Goal: Information Seeking & Learning: Learn about a topic

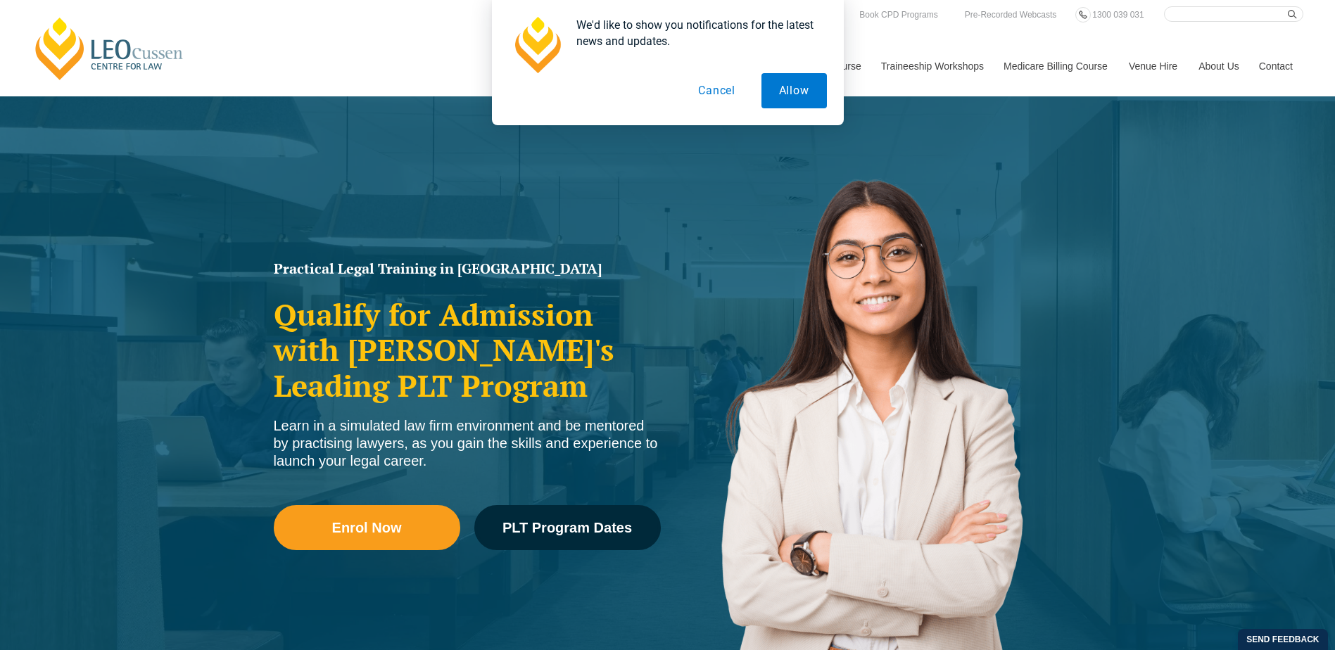
click at [724, 96] on button "Cancel" at bounding box center [717, 90] width 72 height 35
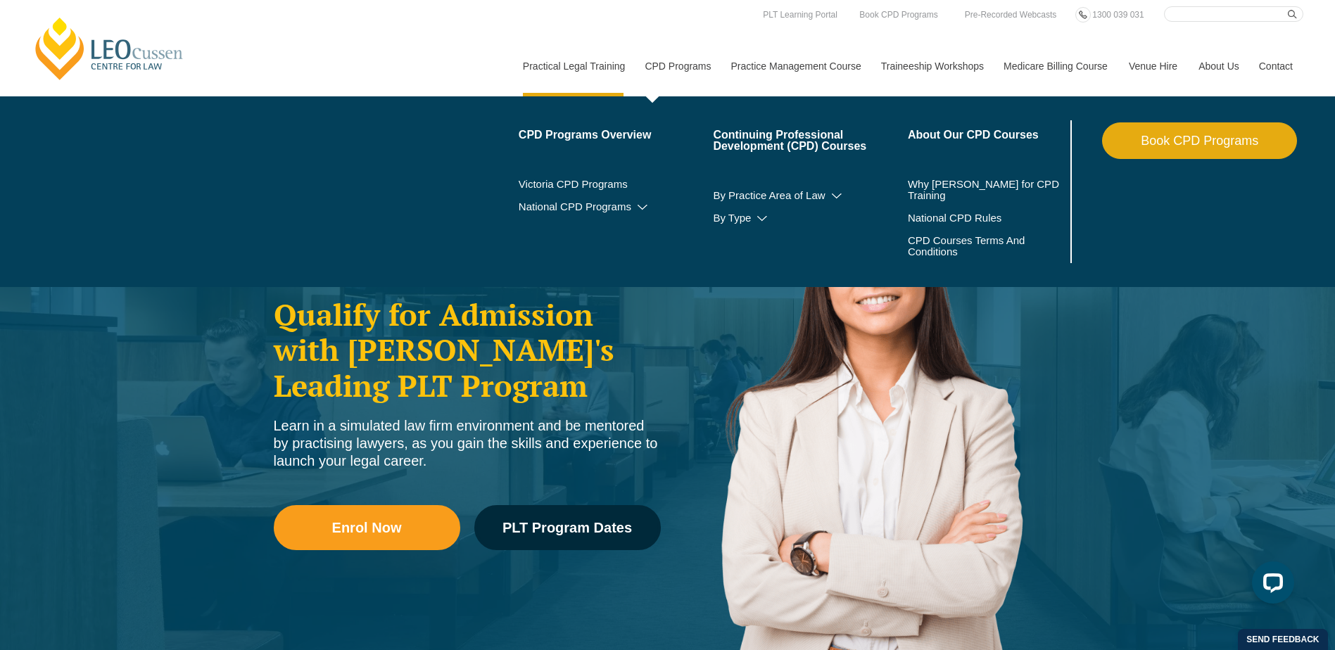
click at [688, 70] on link "CPD Programs" at bounding box center [677, 66] width 86 height 61
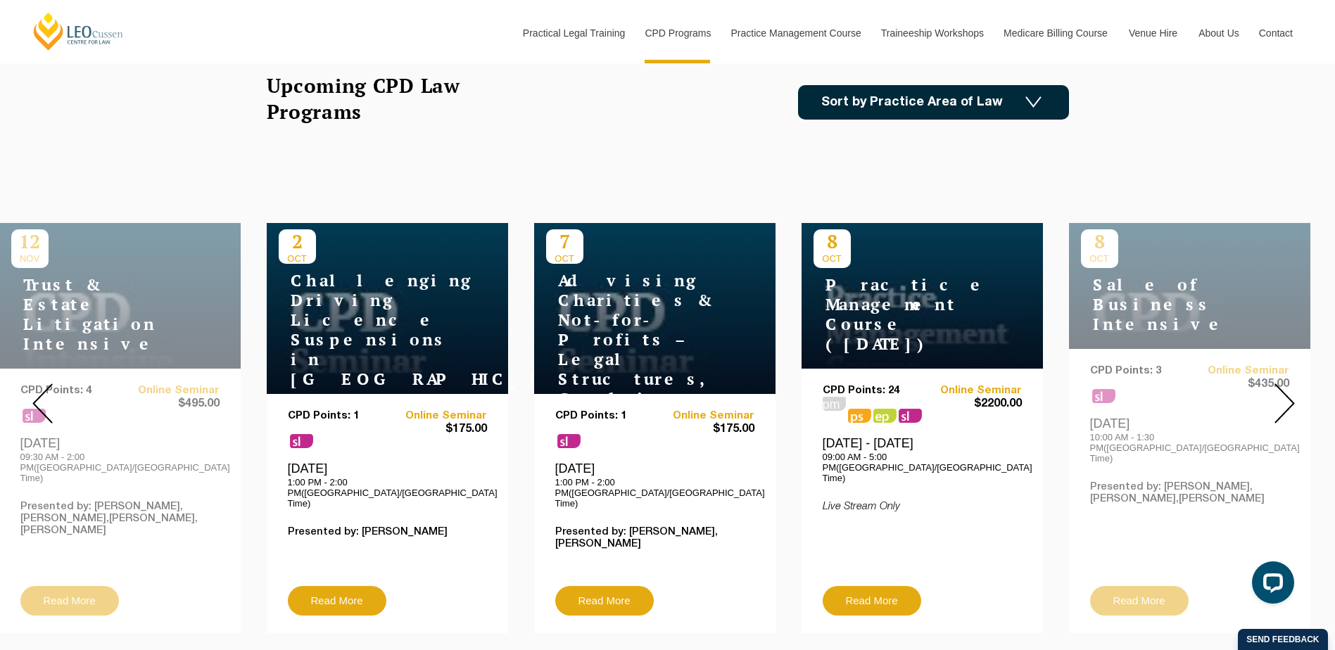
click at [1282, 389] on img at bounding box center [1285, 404] width 20 height 40
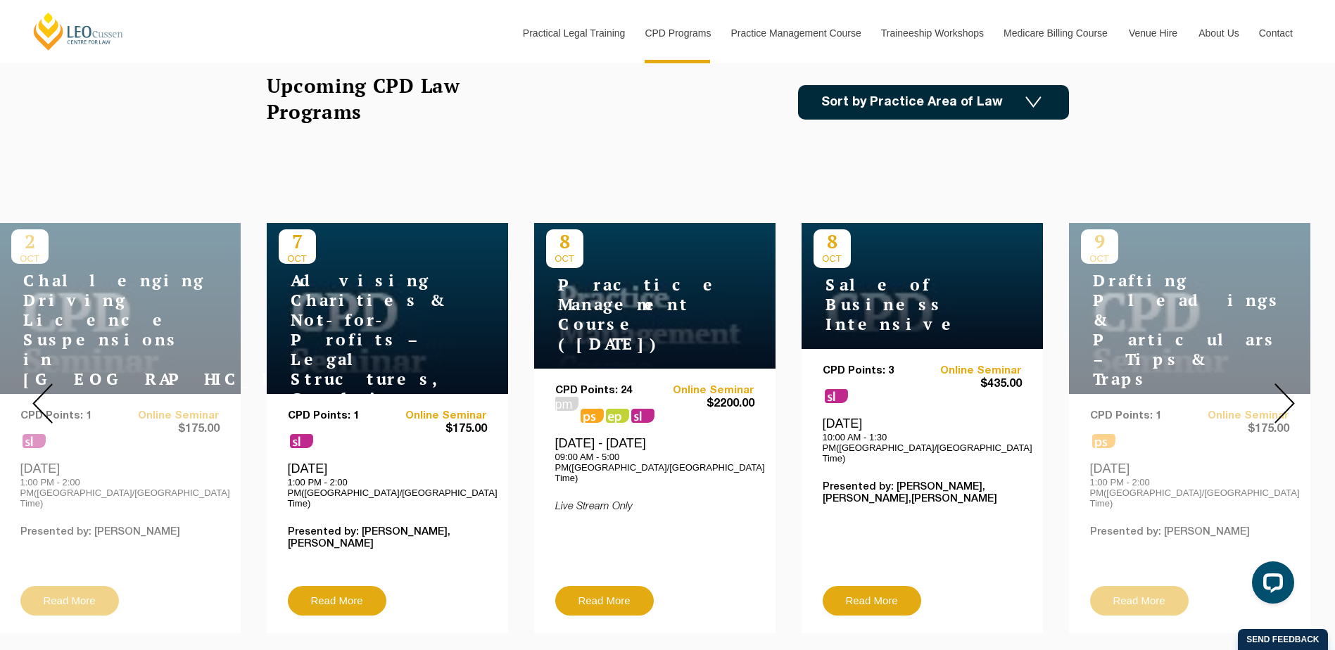
click at [1282, 389] on img at bounding box center [1285, 404] width 20 height 40
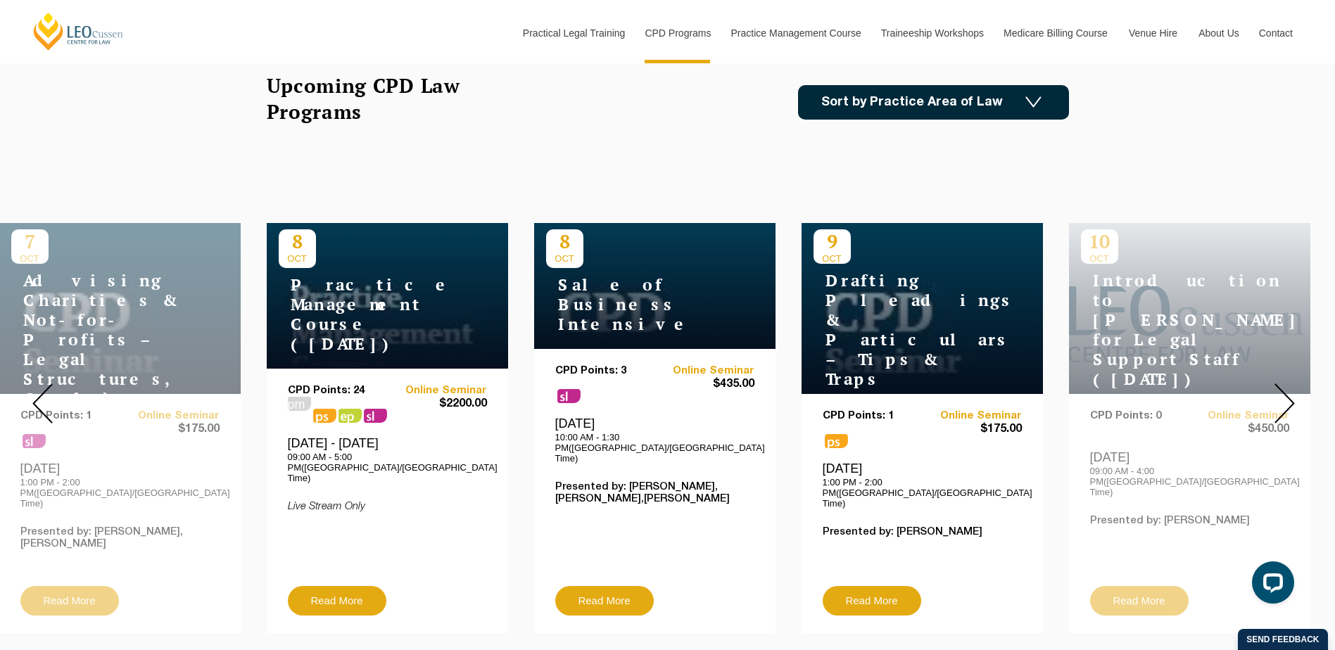
click at [1283, 389] on img at bounding box center [1285, 404] width 20 height 40
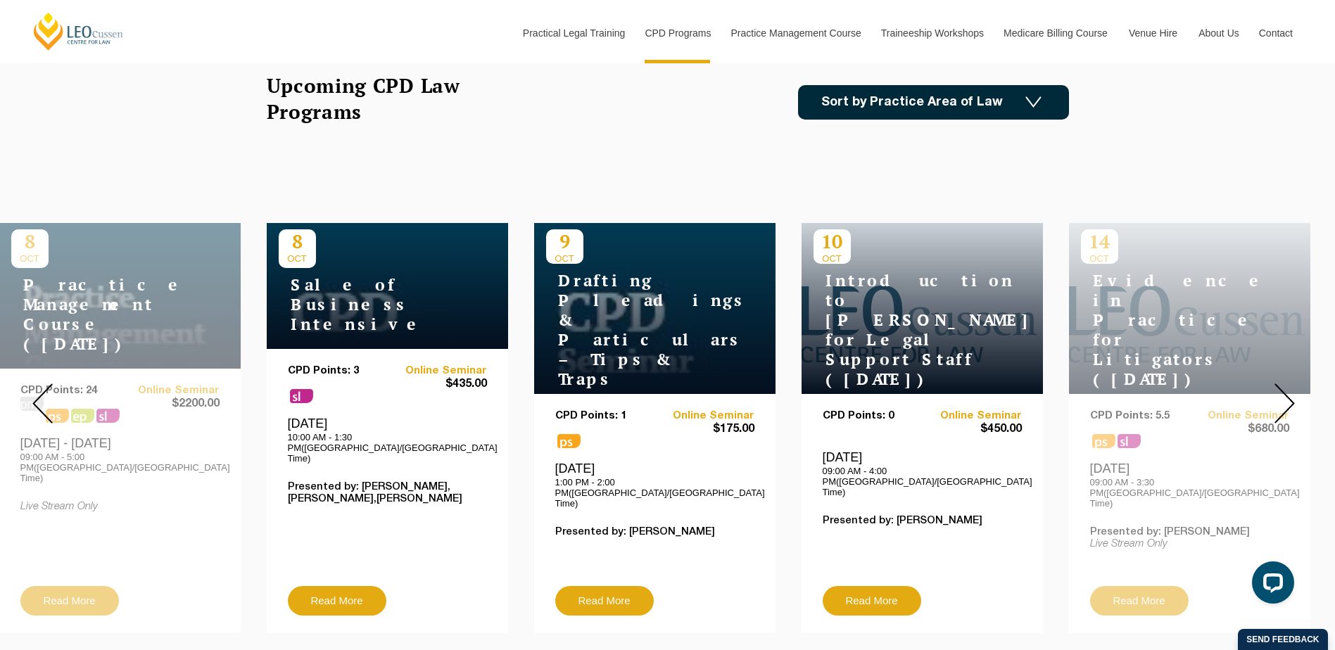
click at [1283, 389] on img at bounding box center [1285, 404] width 20 height 40
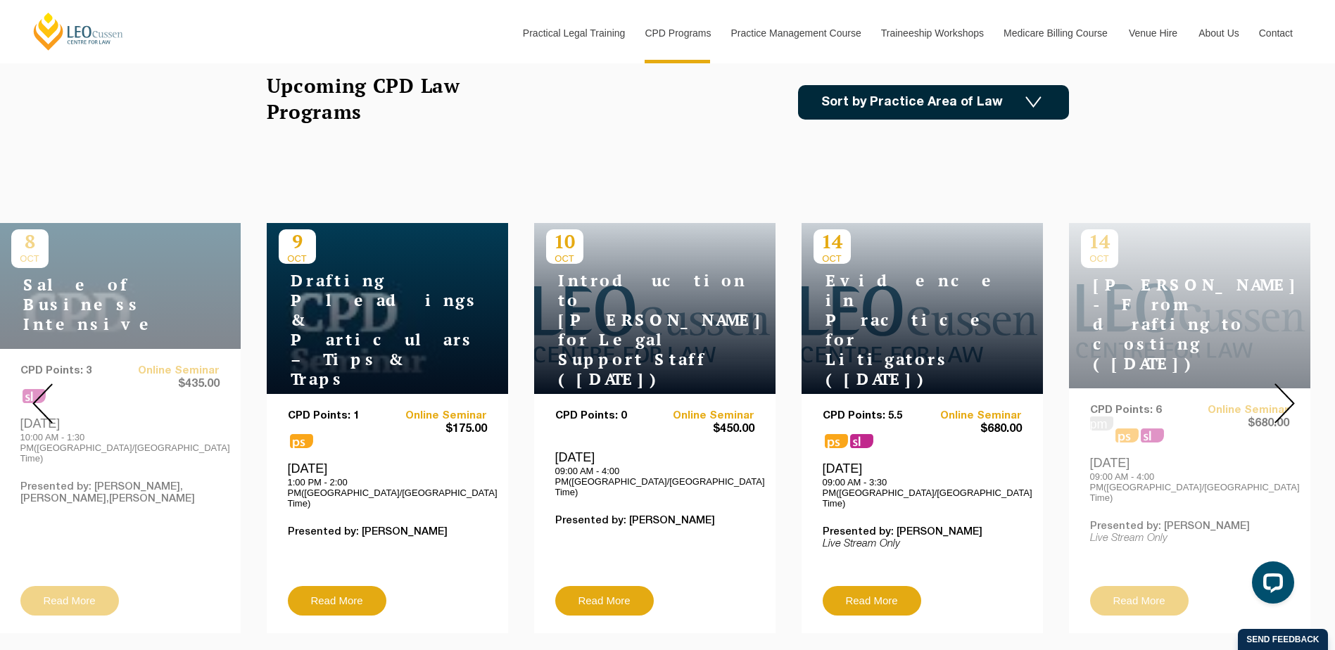
click at [1283, 389] on img at bounding box center [1285, 404] width 20 height 40
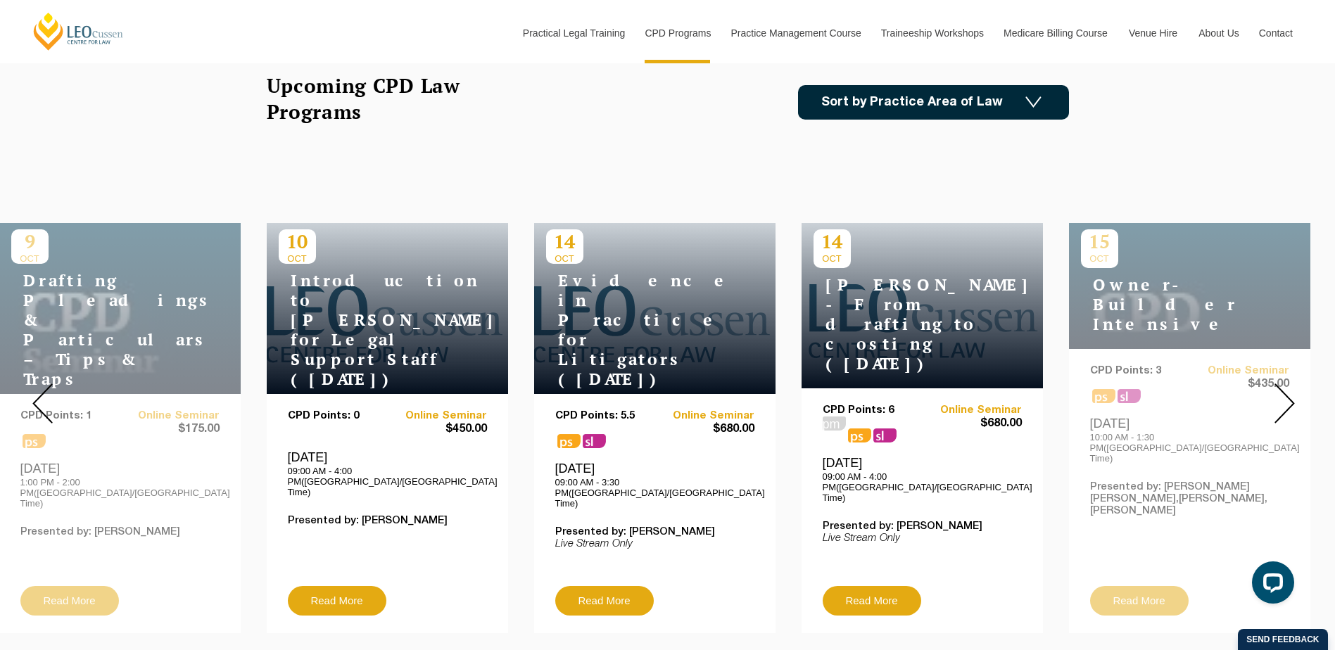
click at [1283, 389] on img at bounding box center [1285, 404] width 20 height 40
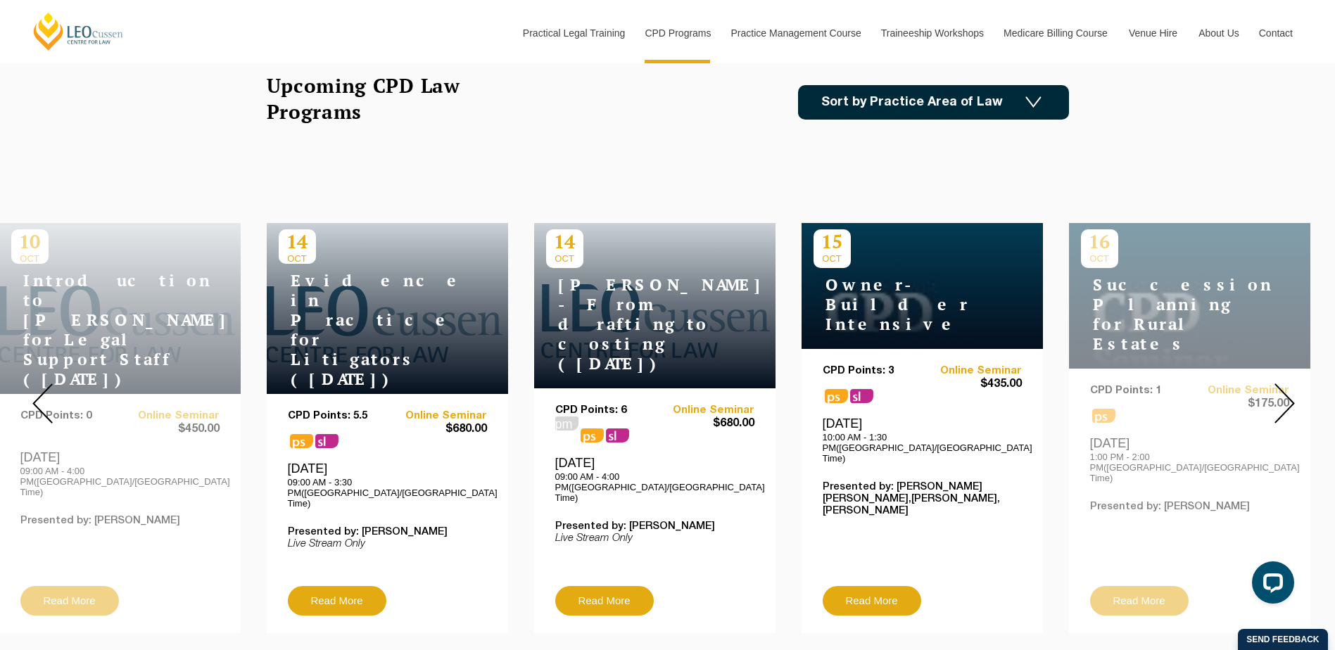
click at [1285, 390] on img at bounding box center [1285, 404] width 20 height 40
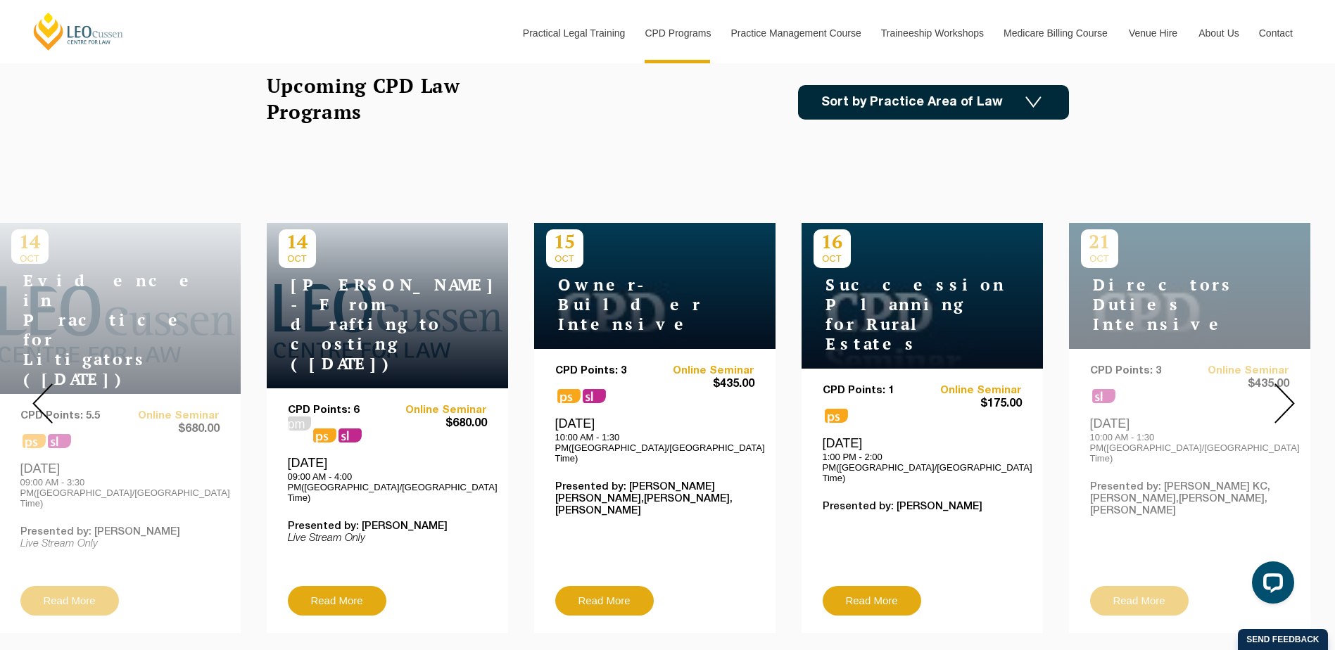
click at [1285, 390] on img at bounding box center [1285, 404] width 20 height 40
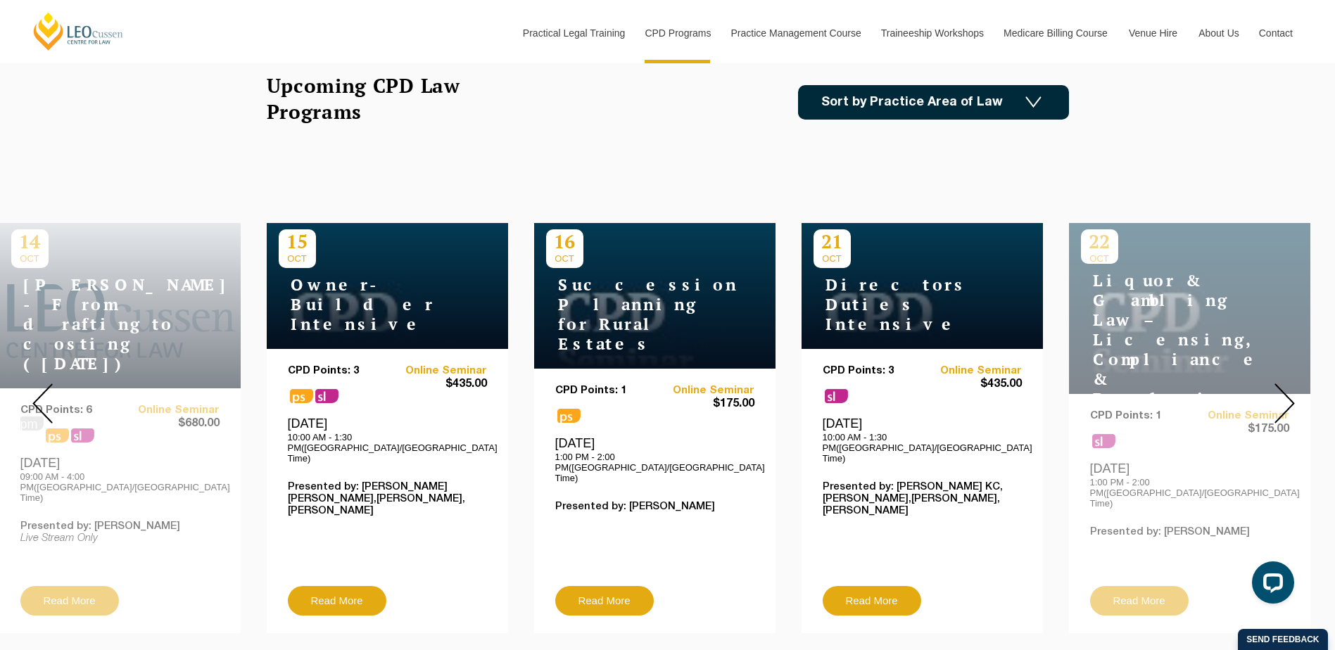
click at [1286, 391] on img at bounding box center [1285, 404] width 20 height 40
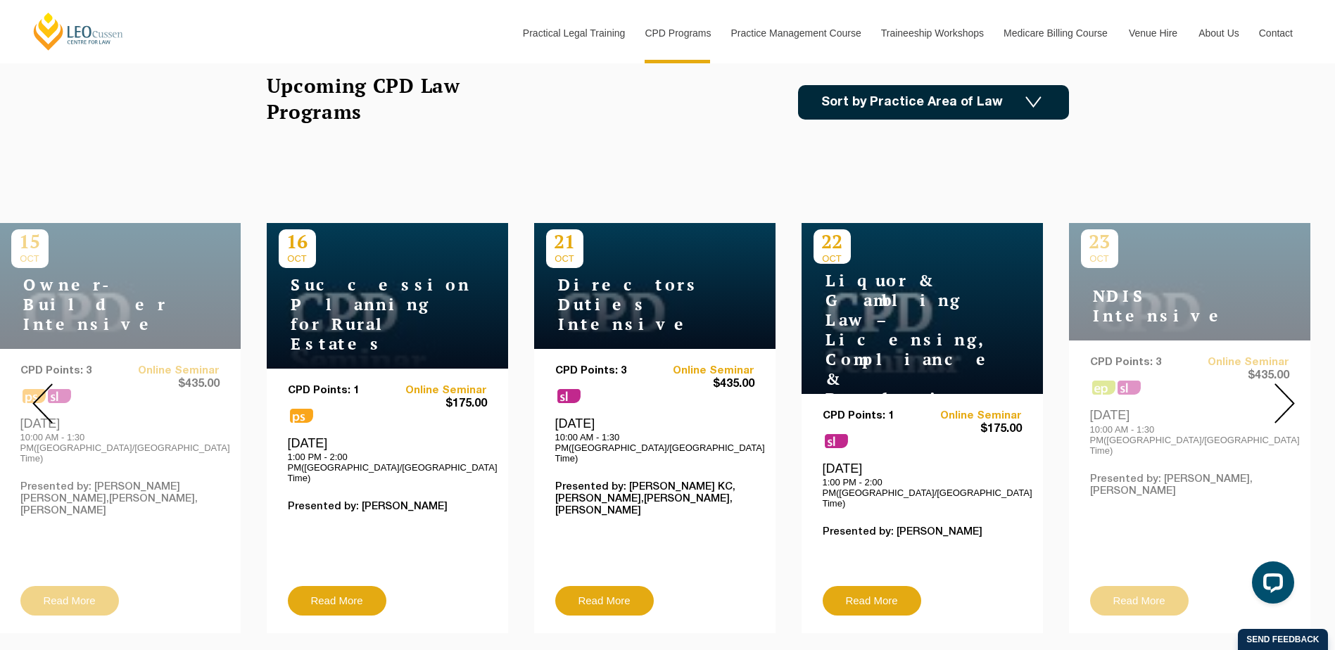
click at [1286, 391] on img at bounding box center [1285, 404] width 20 height 40
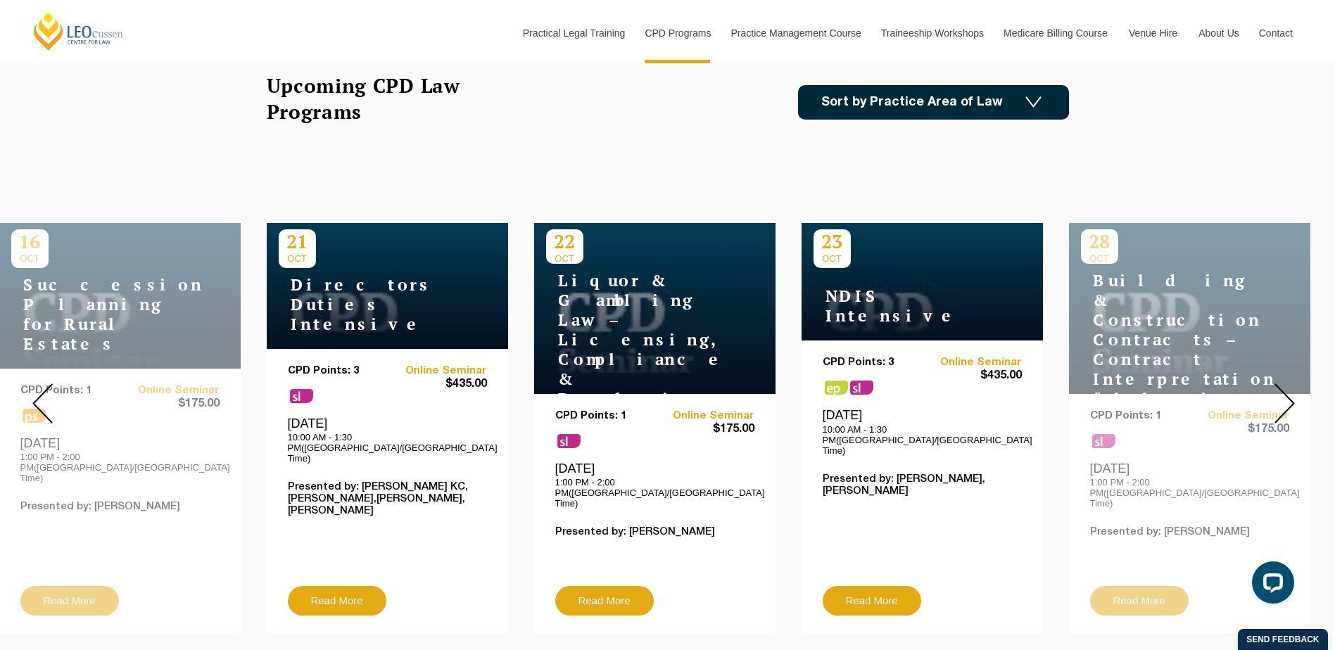
click at [1286, 391] on img at bounding box center [1285, 404] width 20 height 40
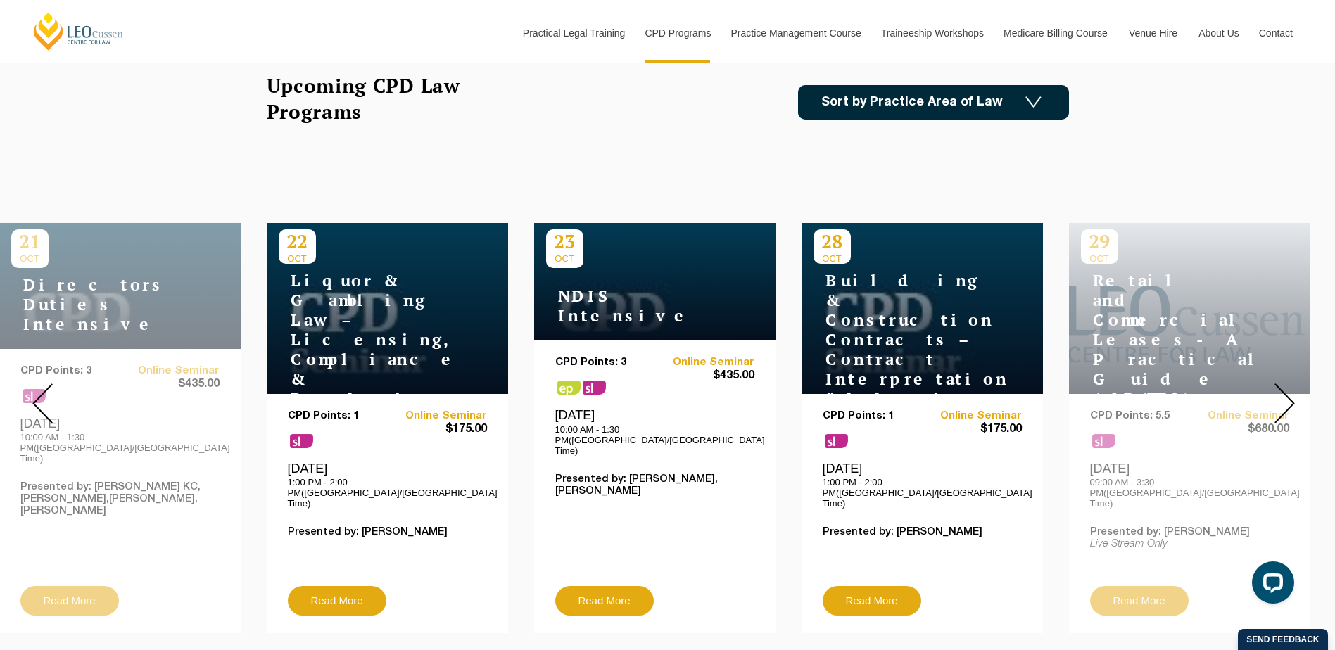
click at [1286, 391] on img at bounding box center [1285, 404] width 20 height 40
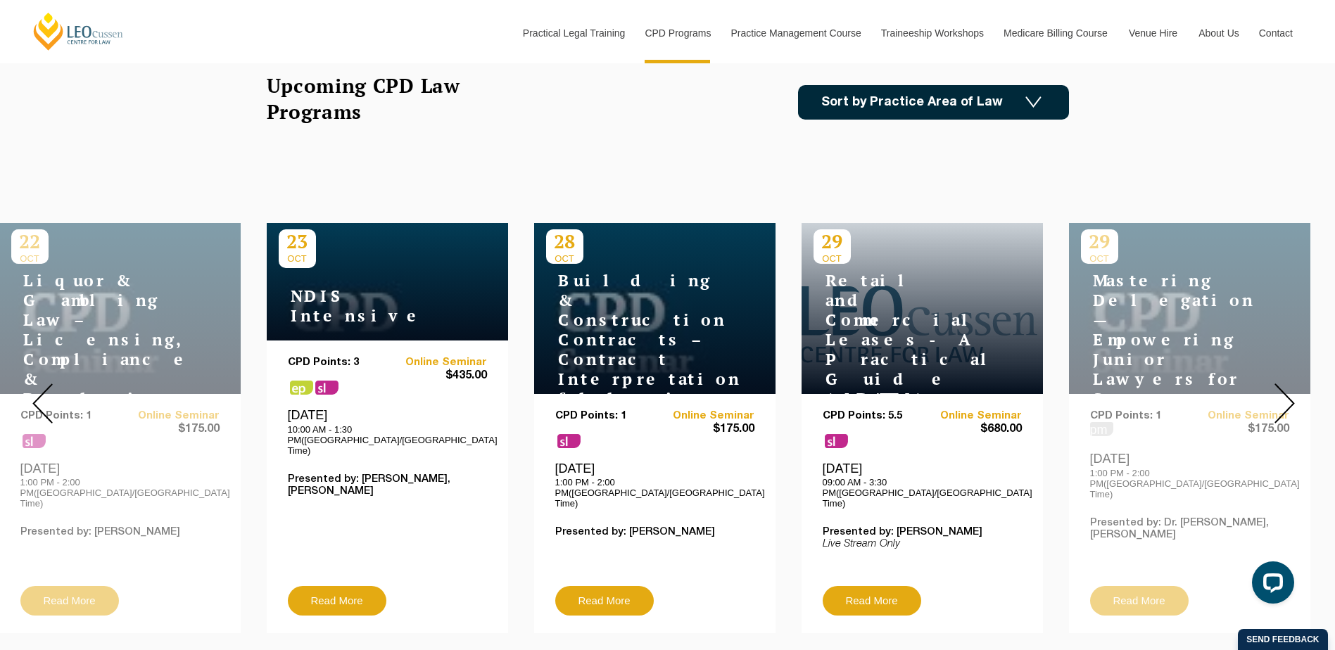
click at [1286, 391] on img at bounding box center [1285, 404] width 20 height 40
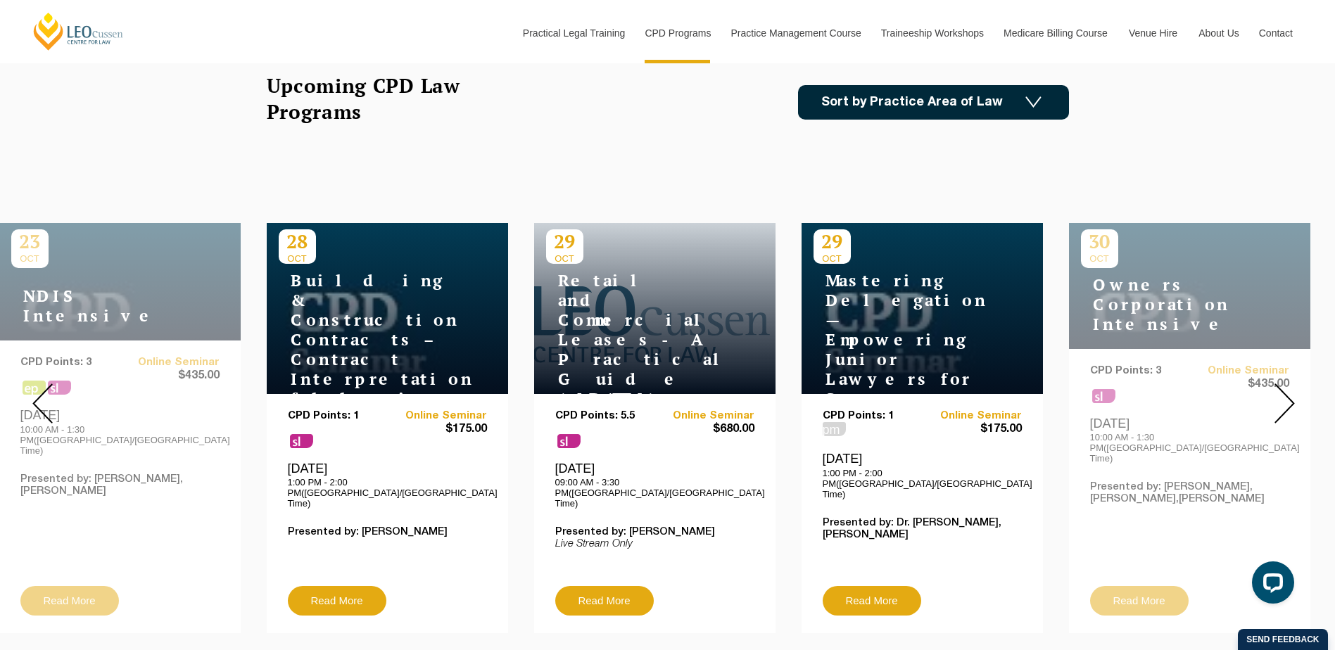
click at [1286, 391] on img at bounding box center [1285, 404] width 20 height 40
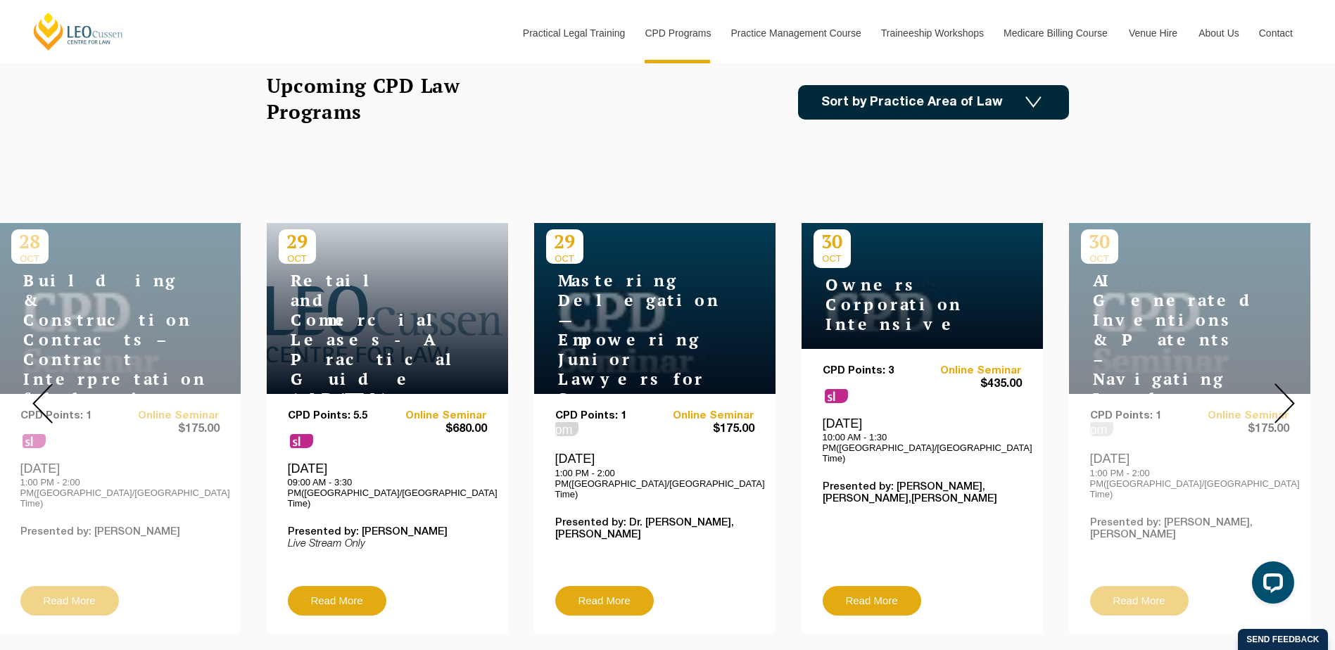
click at [1286, 391] on img at bounding box center [1285, 404] width 20 height 40
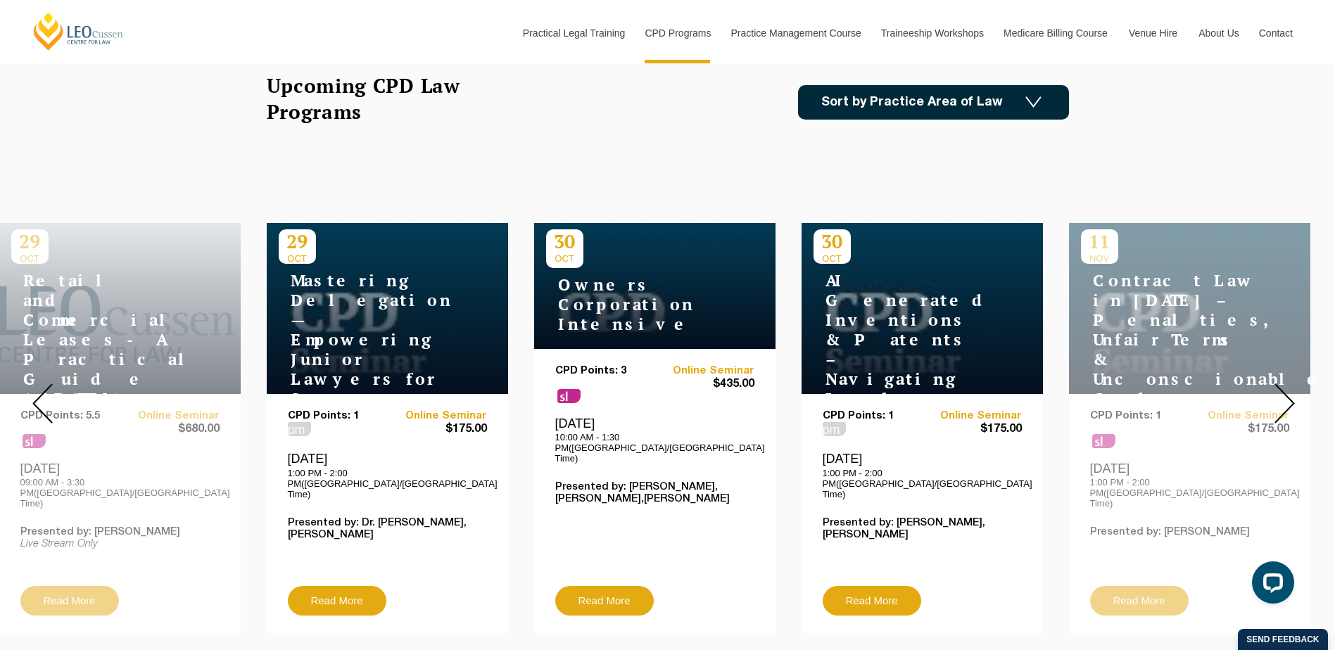
click at [1286, 391] on img at bounding box center [1285, 404] width 20 height 40
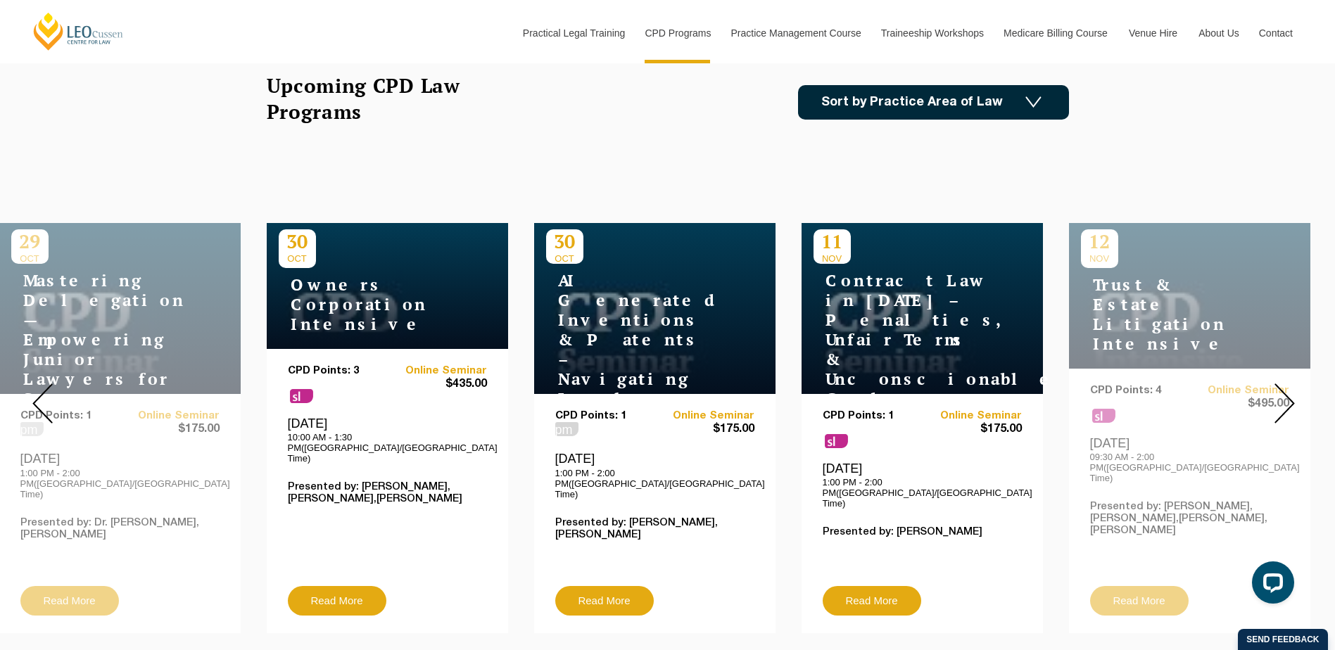
click at [1287, 391] on img at bounding box center [1285, 404] width 20 height 40
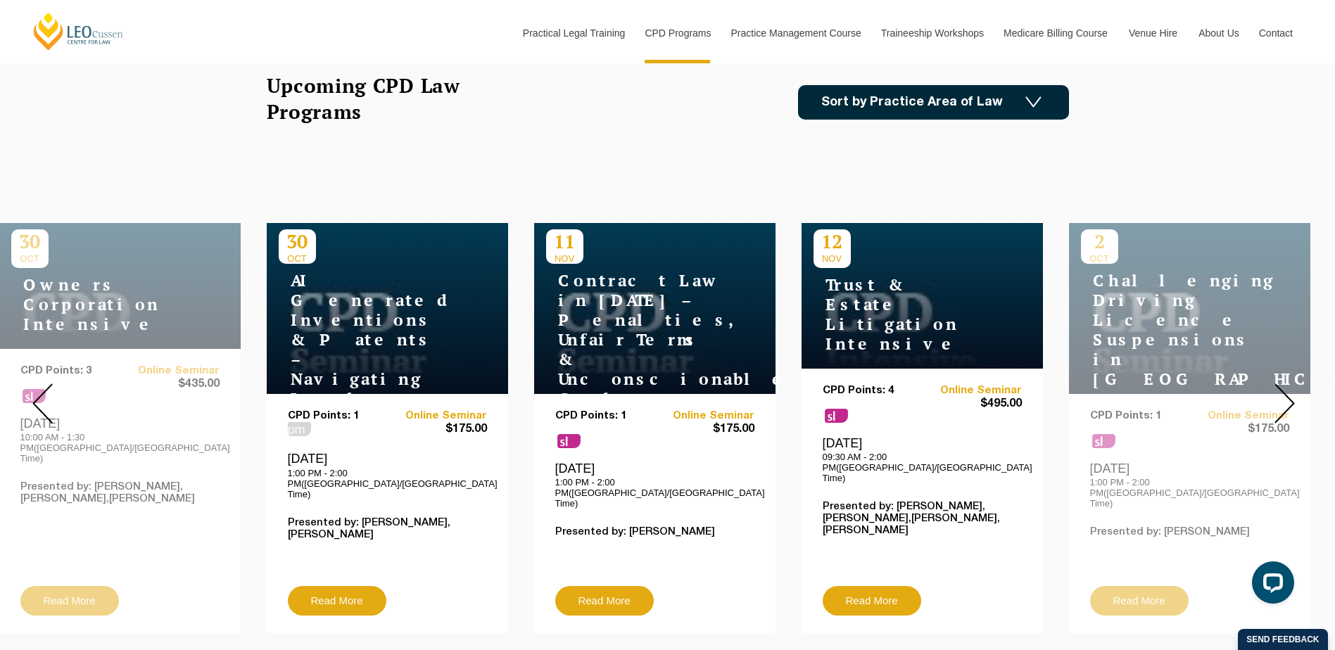
click at [1287, 391] on img at bounding box center [1285, 404] width 20 height 40
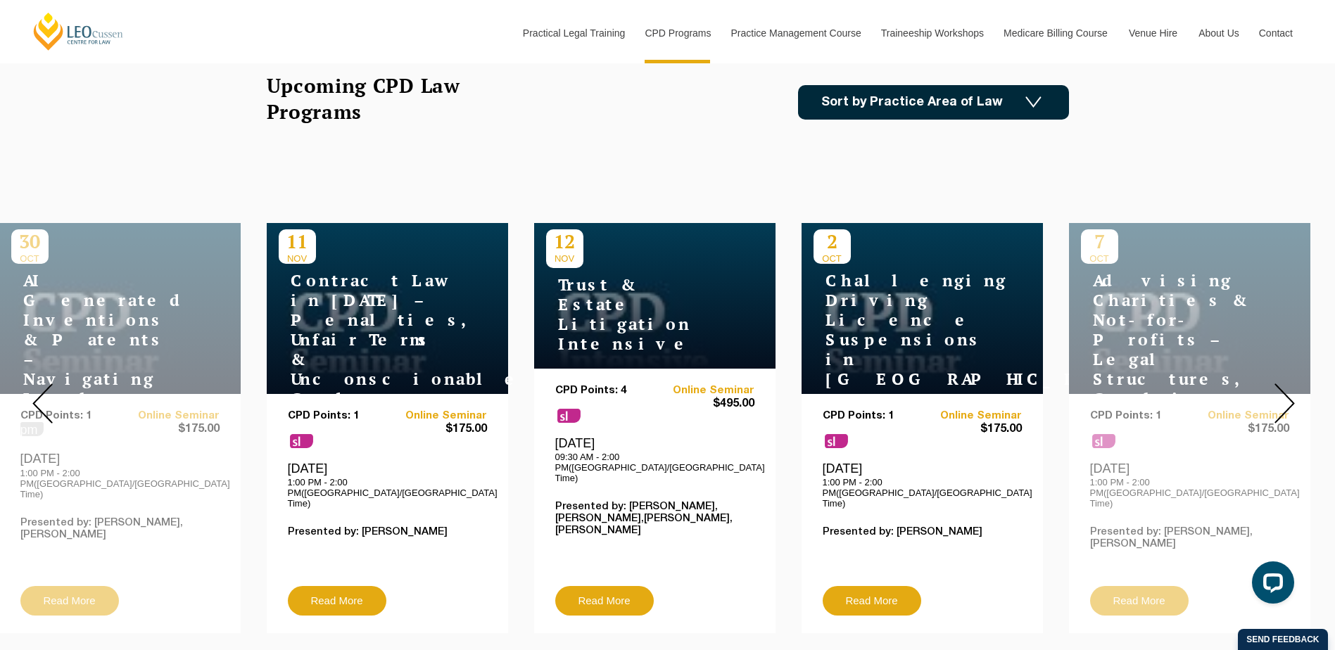
click at [1287, 391] on img at bounding box center [1285, 404] width 20 height 40
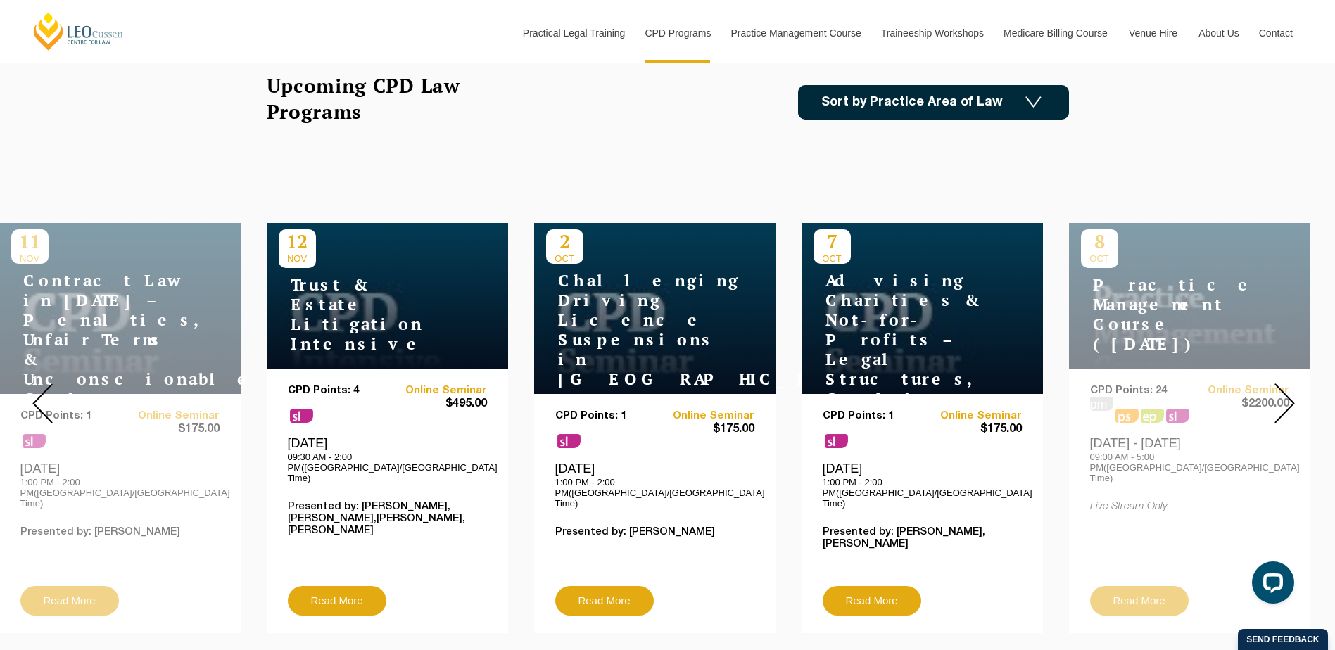
click at [1287, 391] on img at bounding box center [1285, 404] width 20 height 40
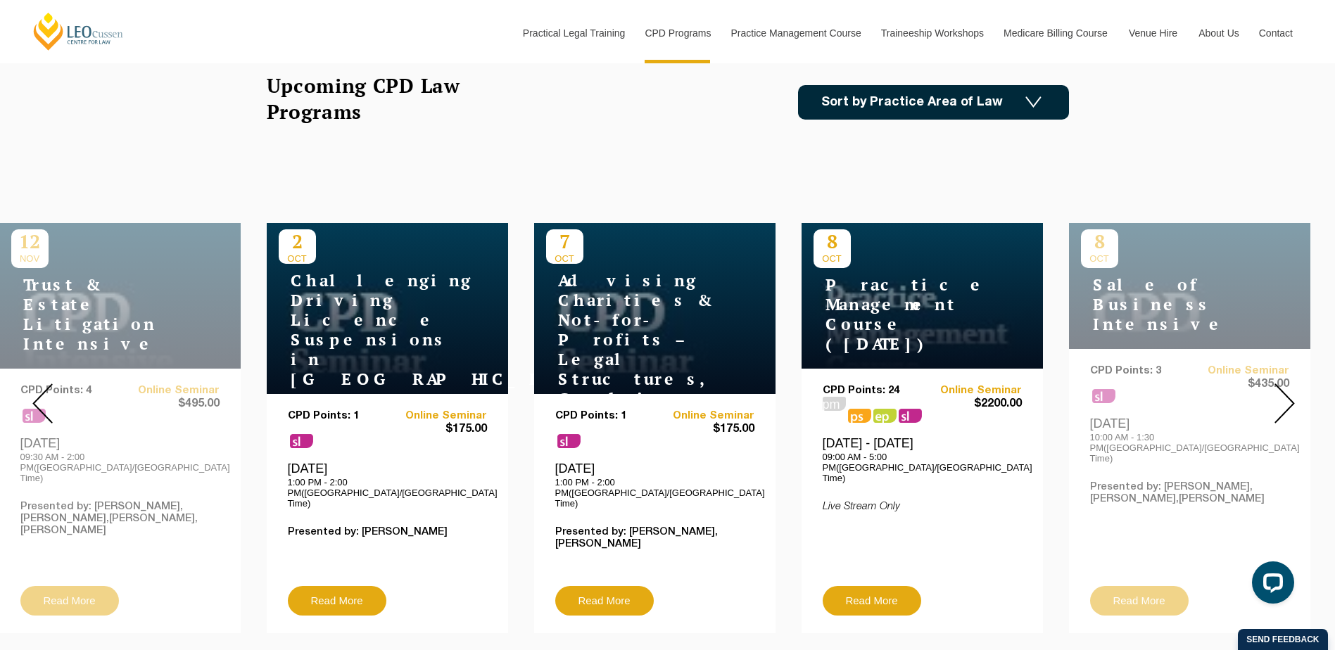
click at [1287, 391] on img at bounding box center [1285, 404] width 20 height 40
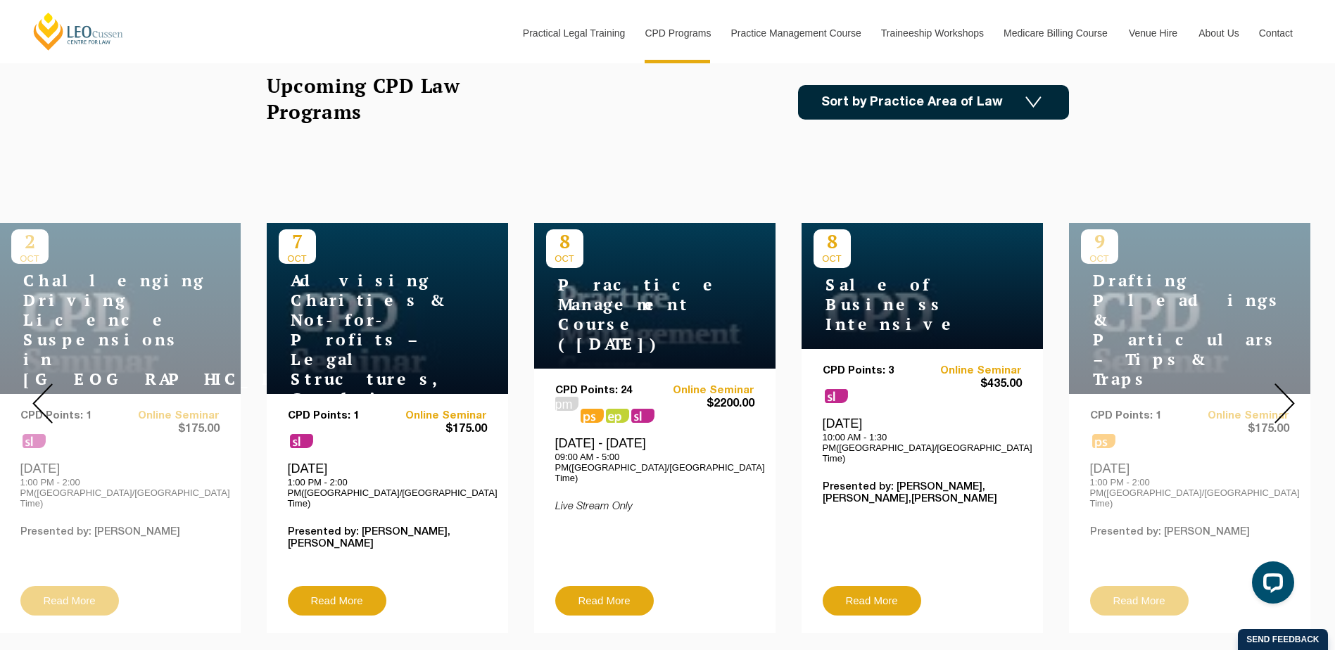
click at [1287, 391] on img at bounding box center [1285, 404] width 20 height 40
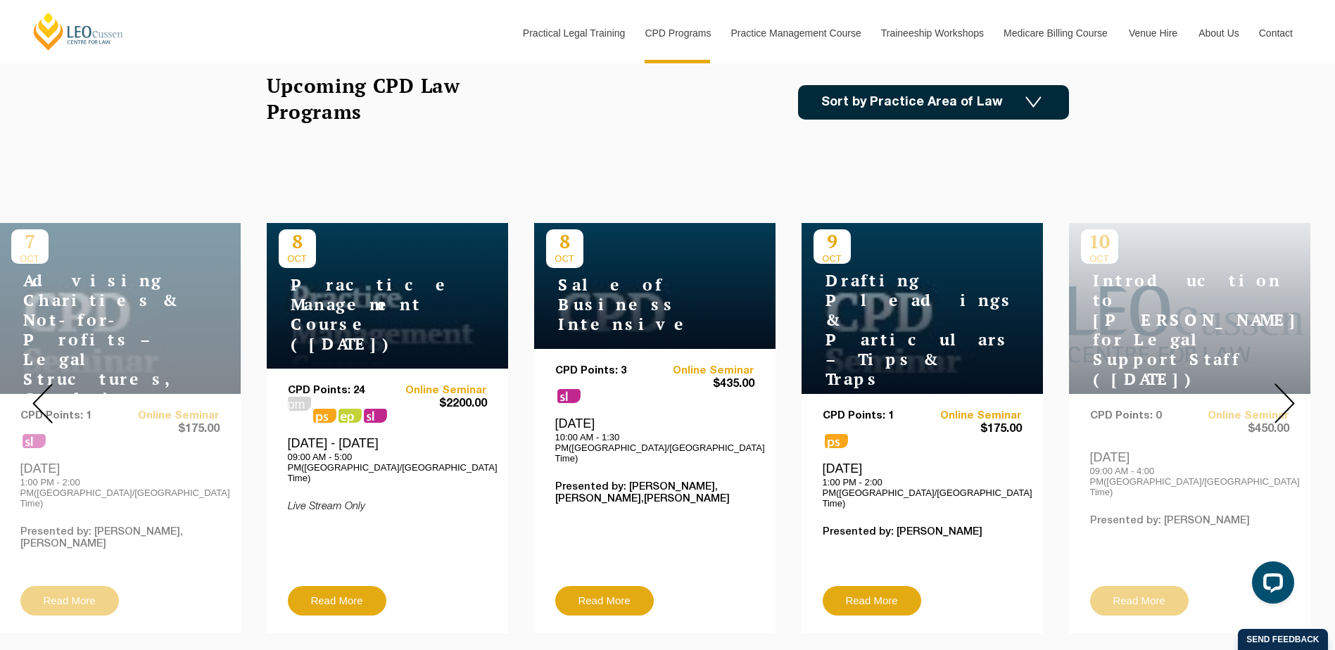
click at [1287, 391] on img at bounding box center [1285, 404] width 20 height 40
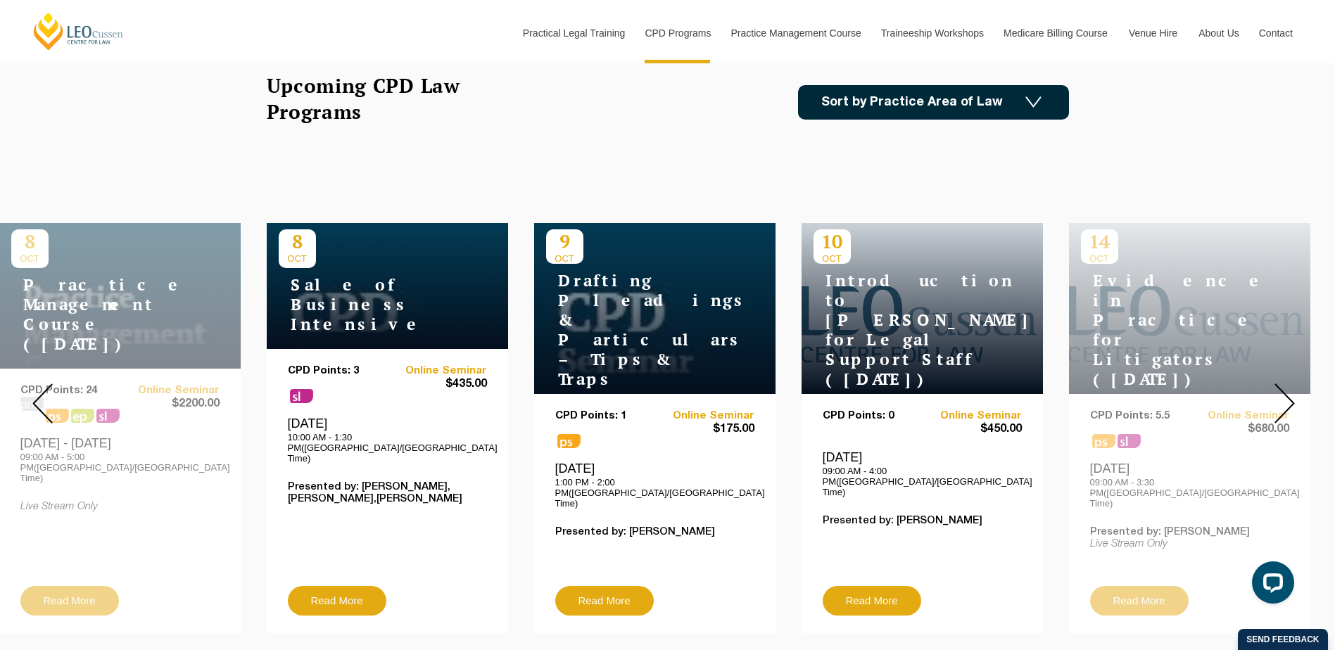
click at [1287, 391] on img at bounding box center [1285, 404] width 20 height 40
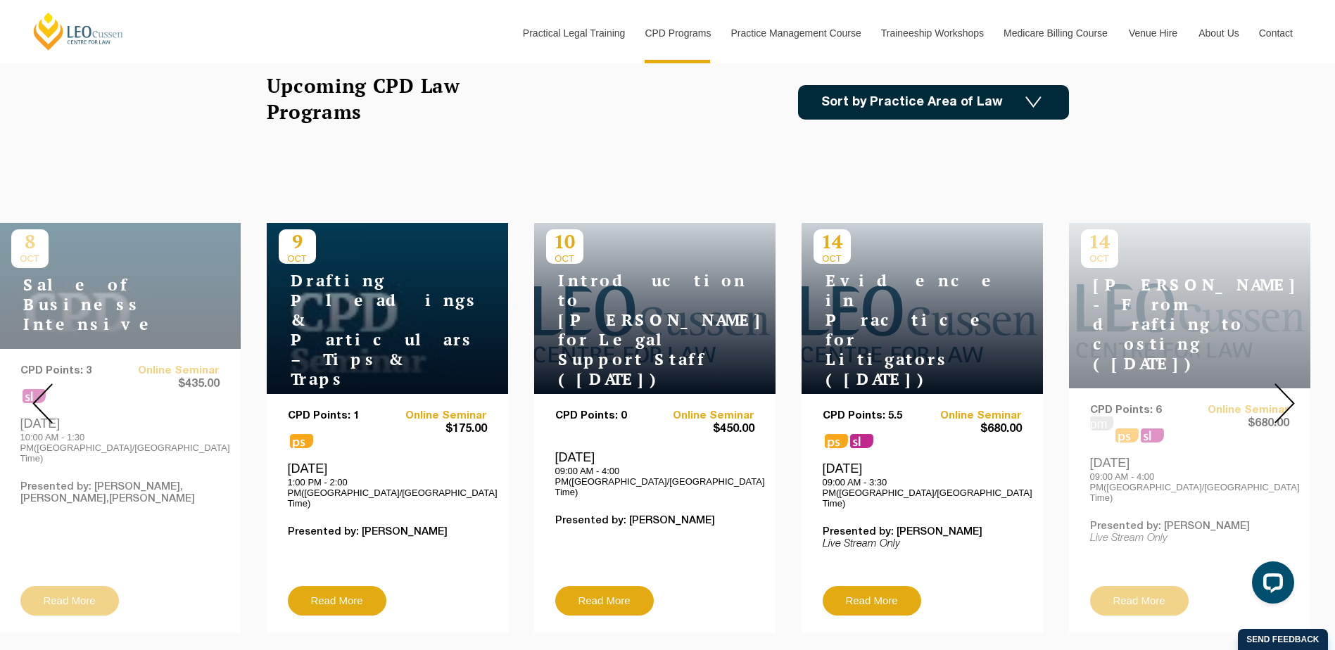
click at [1287, 391] on img at bounding box center [1285, 404] width 20 height 40
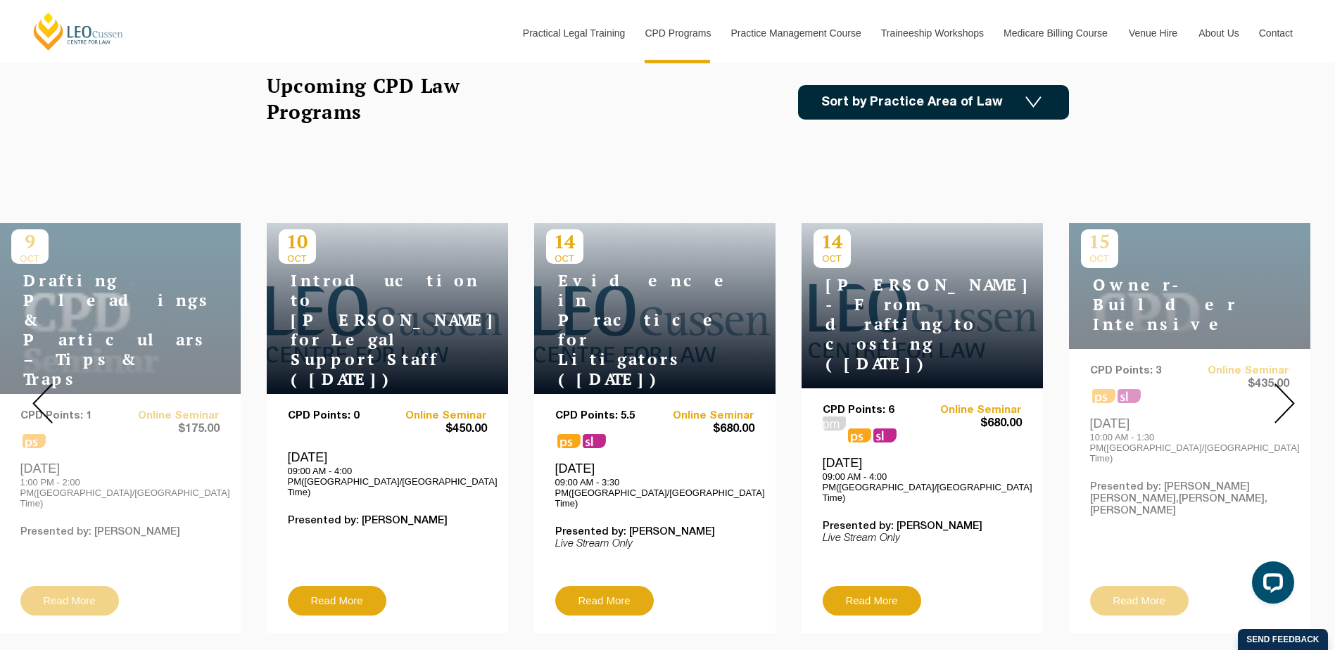
click at [1287, 391] on img at bounding box center [1285, 404] width 20 height 40
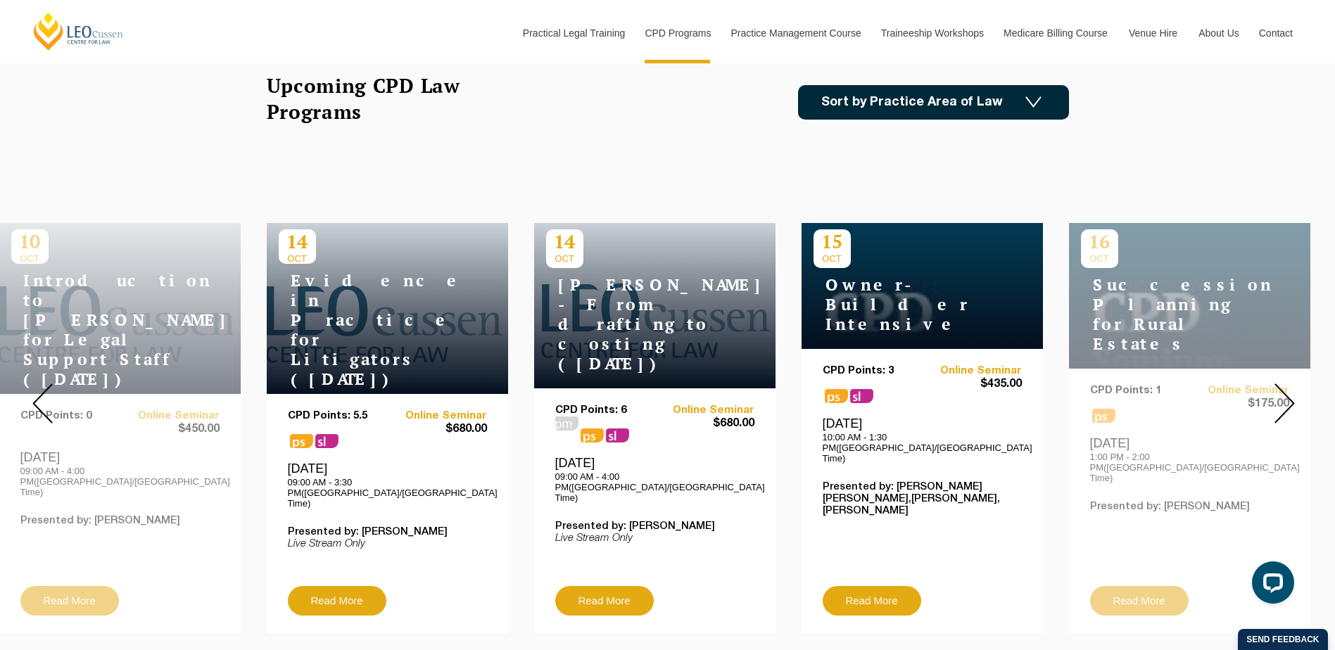
click at [1287, 392] on img at bounding box center [1285, 404] width 20 height 40
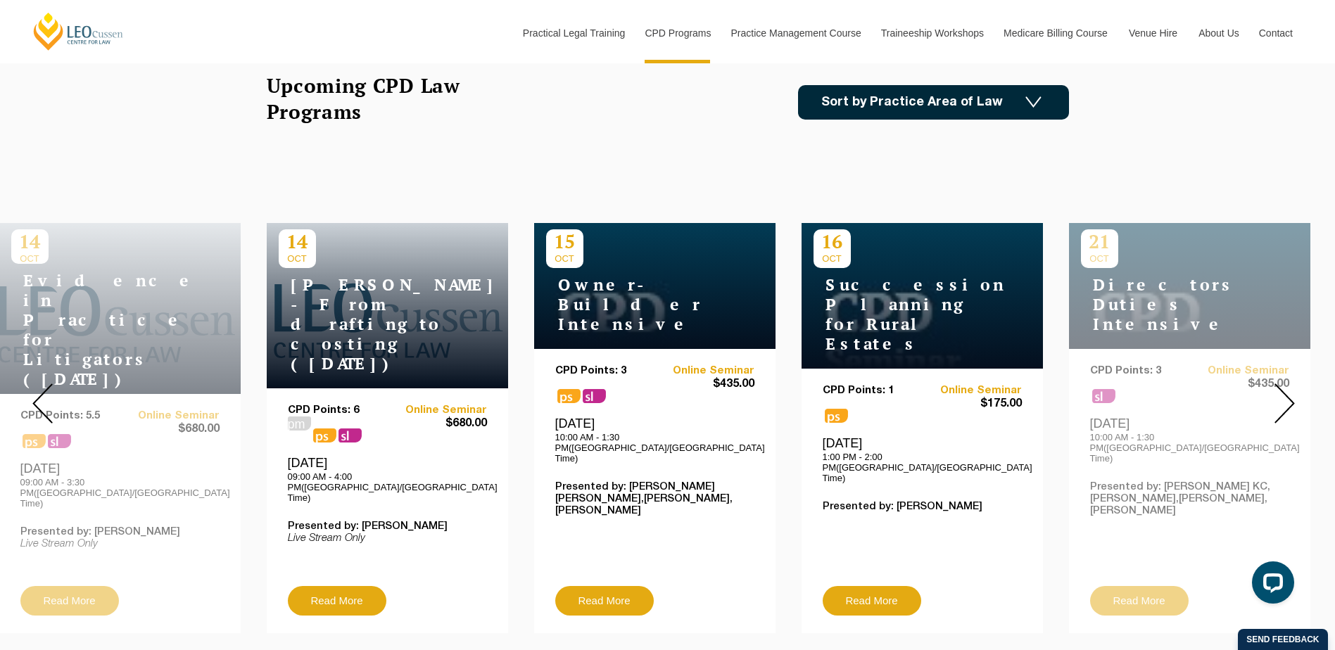
click at [1287, 392] on img at bounding box center [1285, 404] width 20 height 40
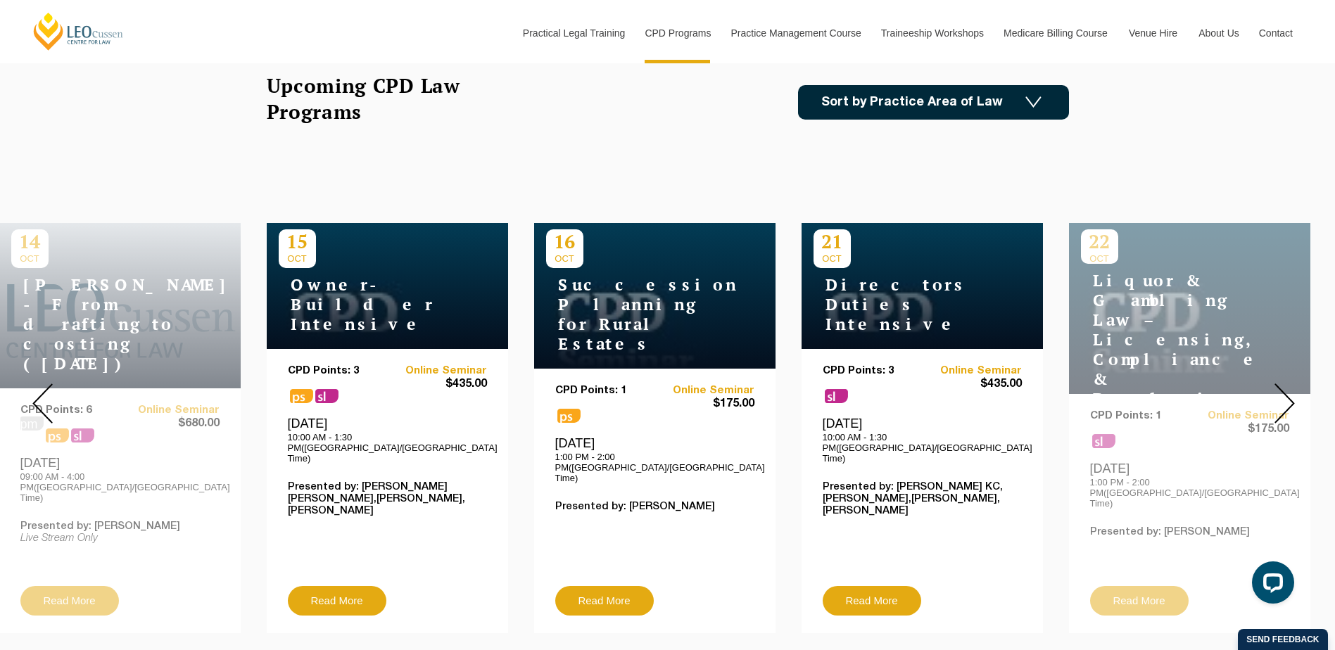
click at [1287, 392] on img at bounding box center [1285, 404] width 20 height 40
